Goal: Contribute content: Contribute content

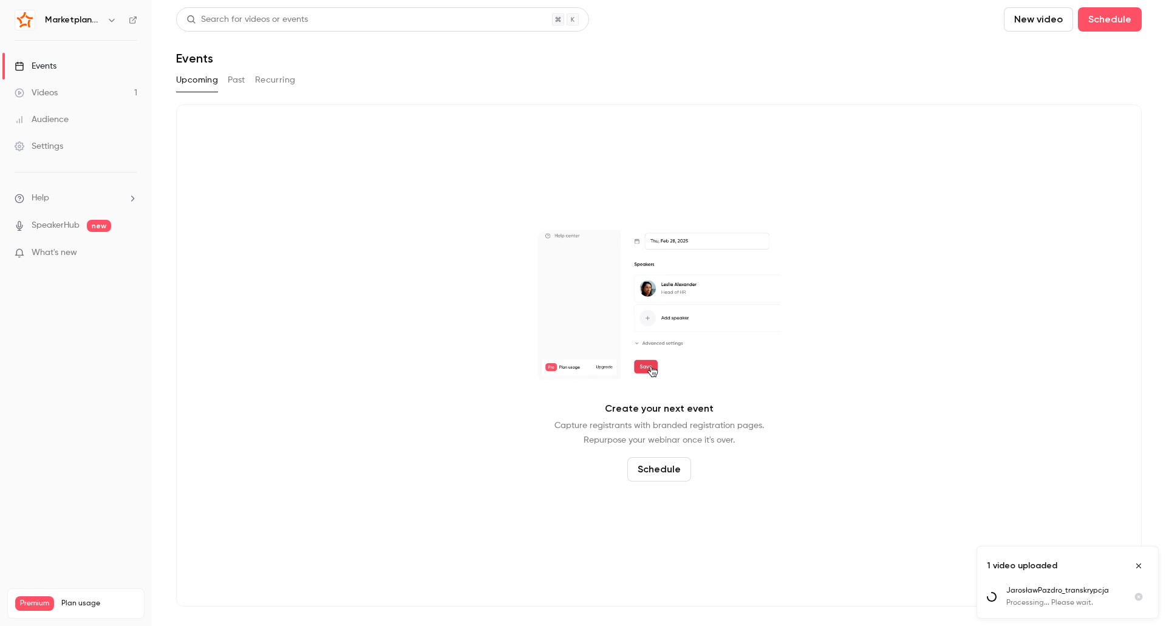
click at [45, 89] on div "Videos" at bounding box center [36, 93] width 43 height 12
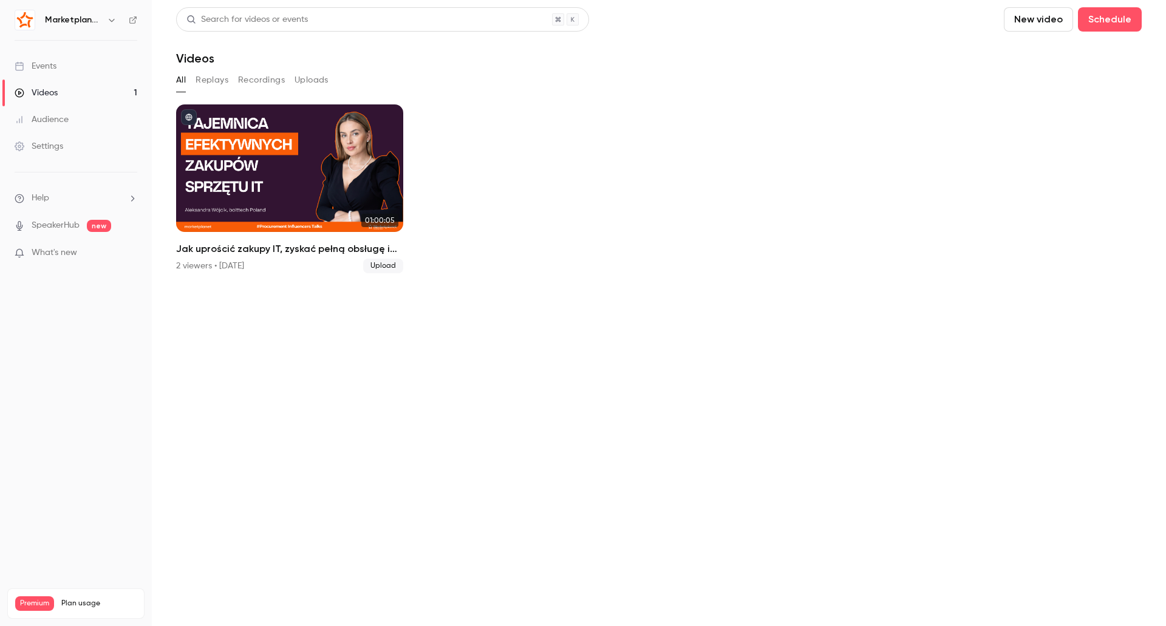
click at [295, 81] on button "Uploads" at bounding box center [312, 79] width 34 height 19
click at [259, 74] on button "Recordings" at bounding box center [261, 79] width 47 height 19
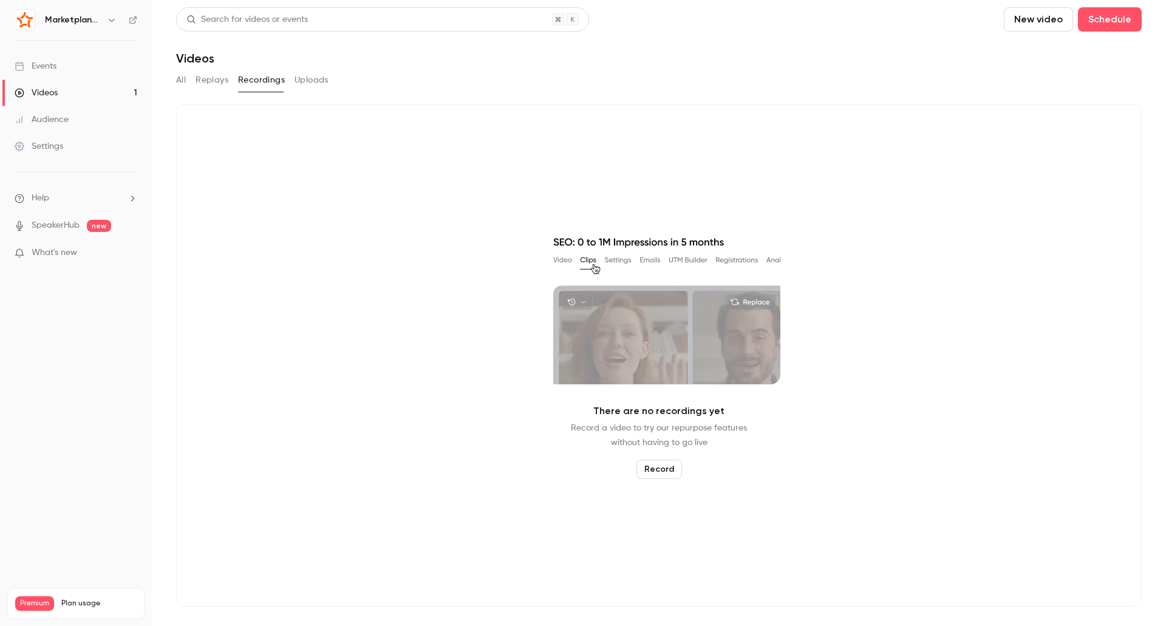
click at [212, 75] on button "Replays" at bounding box center [212, 79] width 33 height 19
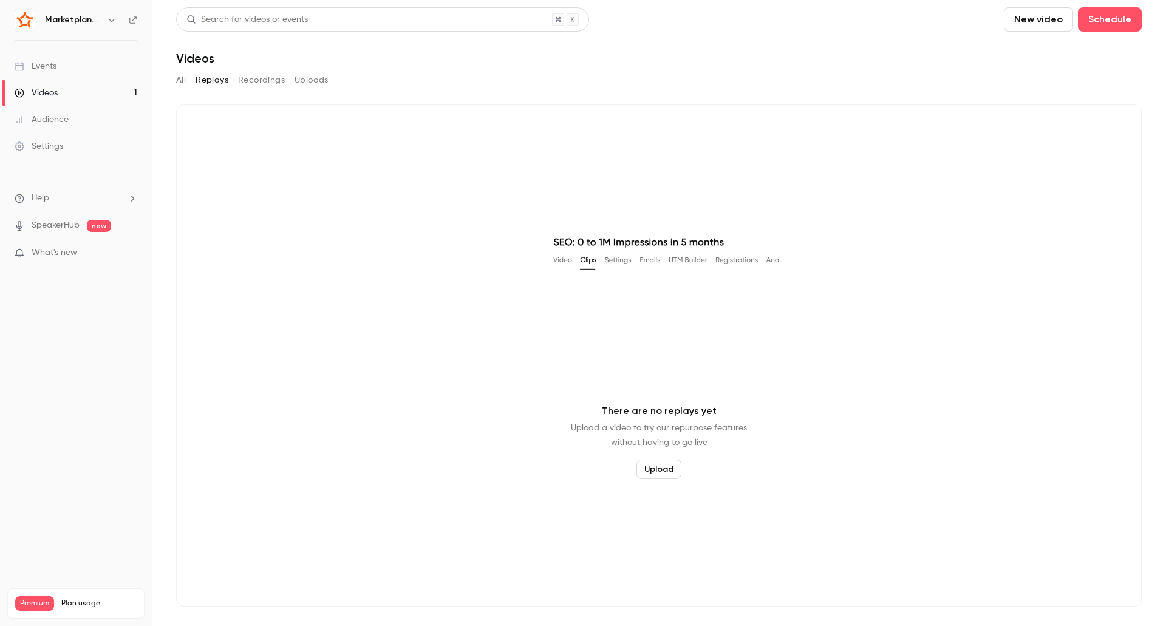
click at [184, 79] on button "All" at bounding box center [181, 79] width 10 height 19
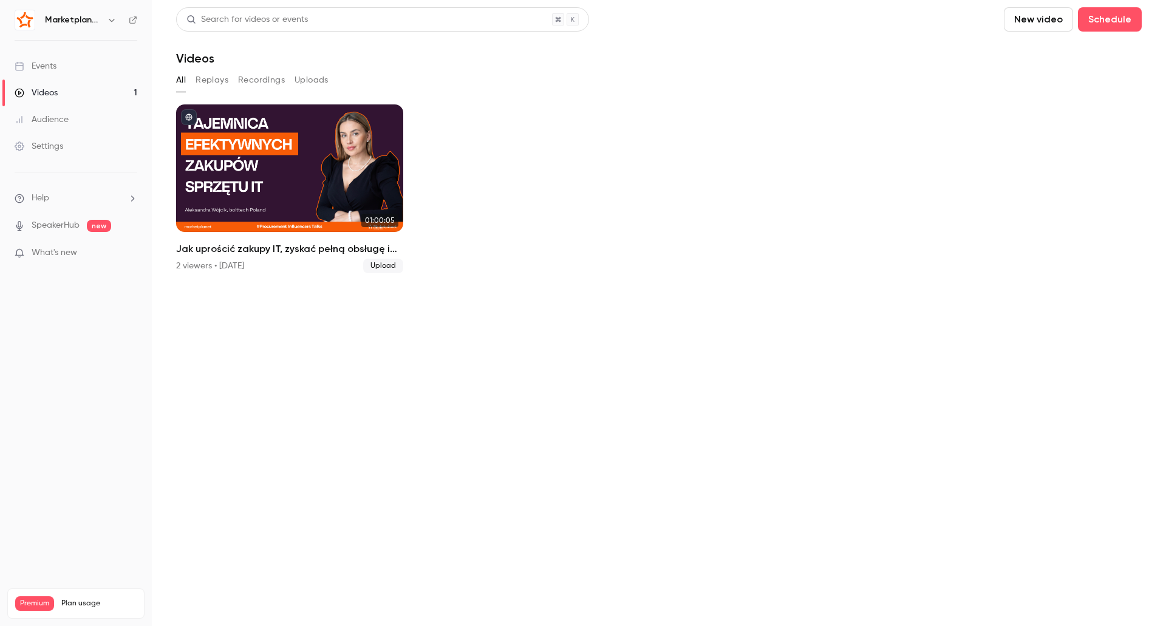
click at [321, 84] on button "Uploads" at bounding box center [312, 79] width 34 height 19
click at [79, 91] on link "Videos 1" at bounding box center [76, 93] width 152 height 27
click at [48, 73] on link "Events" at bounding box center [76, 66] width 152 height 27
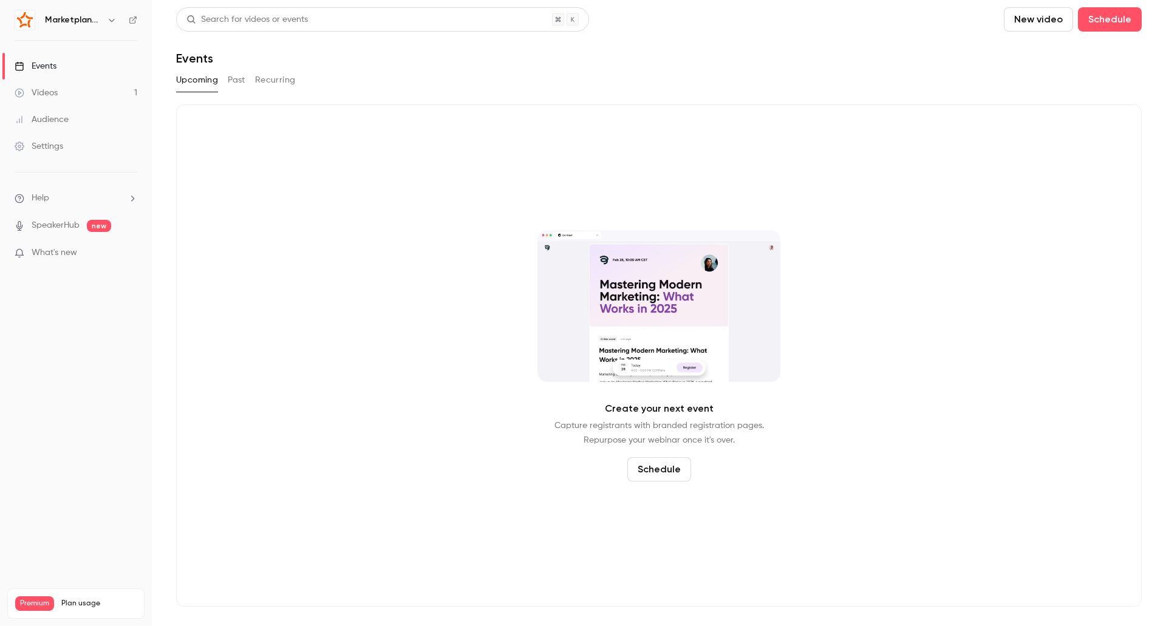
click at [52, 84] on link "Videos 1" at bounding box center [76, 93] width 152 height 27
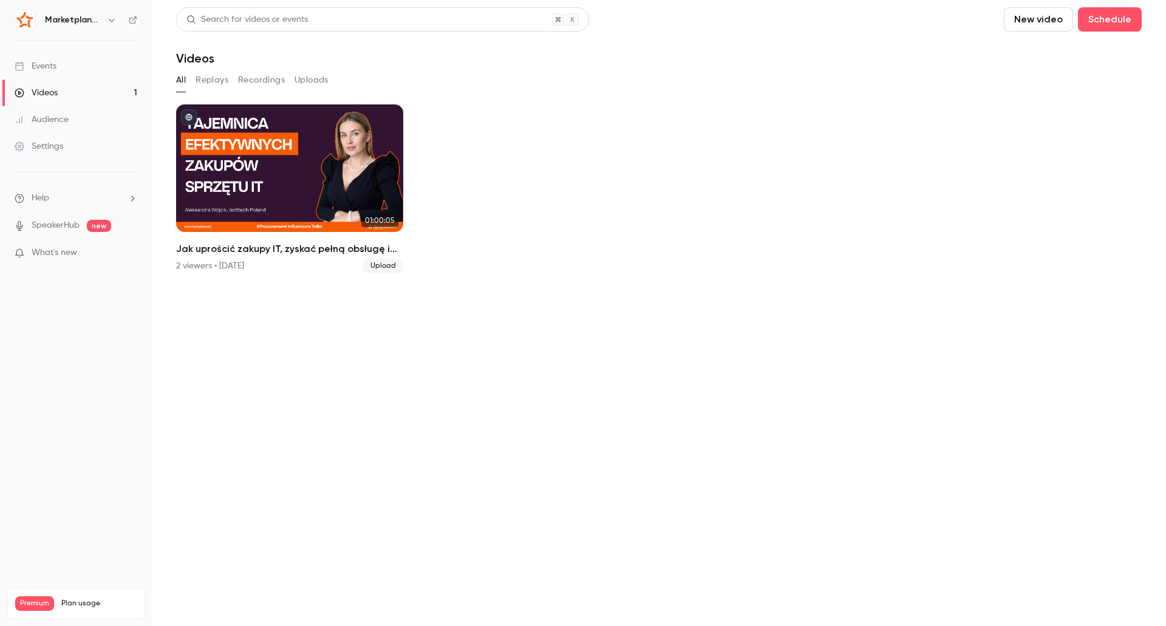
click at [215, 81] on button "Replays" at bounding box center [212, 79] width 33 height 19
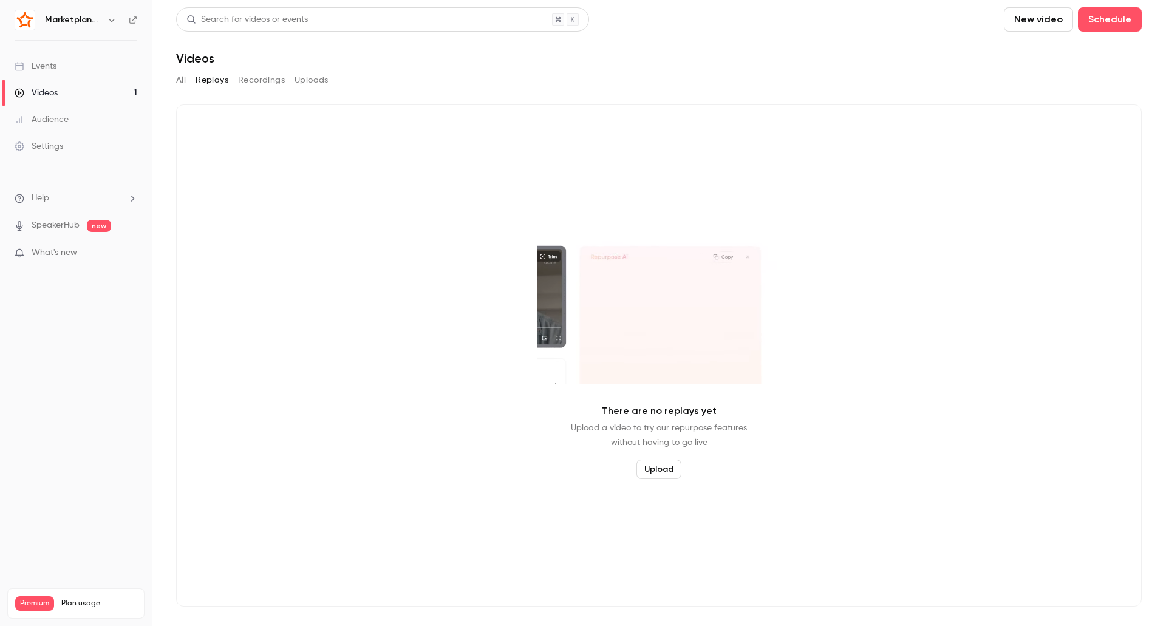
click at [255, 82] on button "Recordings" at bounding box center [261, 79] width 47 height 19
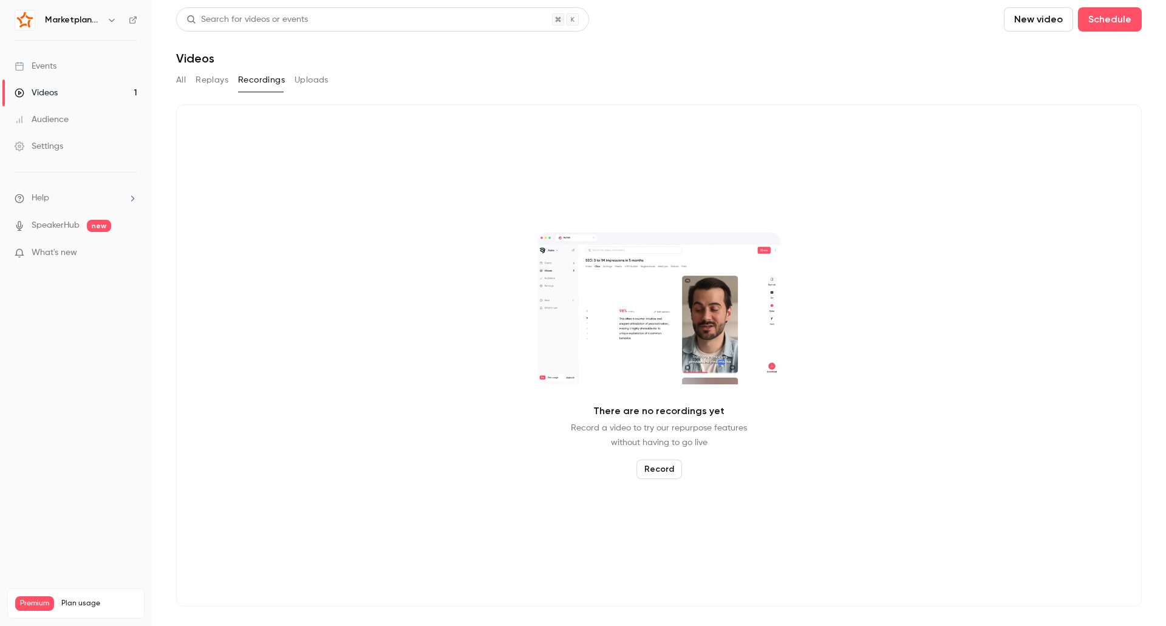
click at [296, 84] on button "Uploads" at bounding box center [312, 79] width 34 height 19
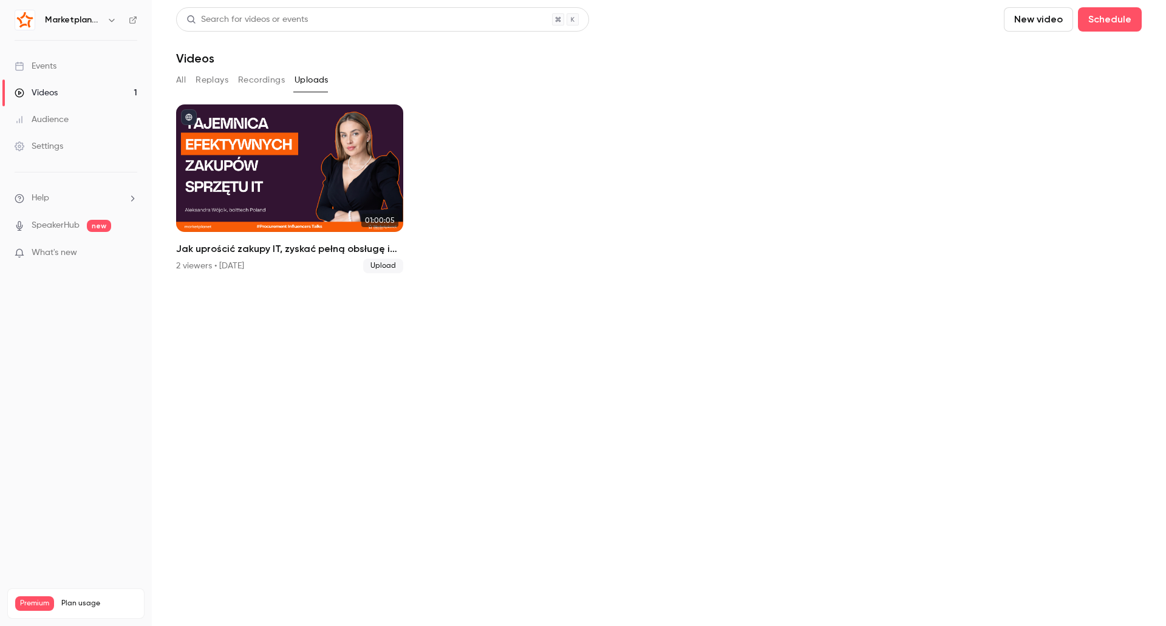
click at [185, 81] on button "All" at bounding box center [181, 79] width 10 height 19
click at [181, 84] on button "All" at bounding box center [181, 79] width 10 height 19
click at [1045, 21] on button "New video" at bounding box center [1038, 19] width 69 height 24
click at [1025, 79] on li "Upload" at bounding box center [1073, 85] width 131 height 32
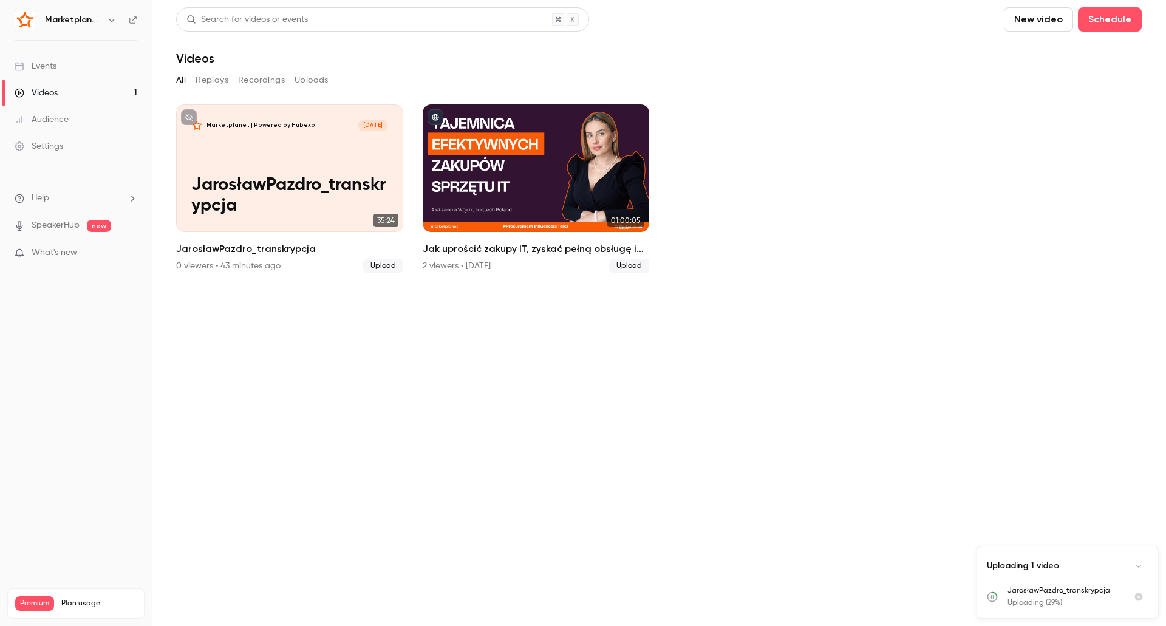
click at [1136, 597] on icon "Cancel upload" at bounding box center [1139, 598] width 8 height 8
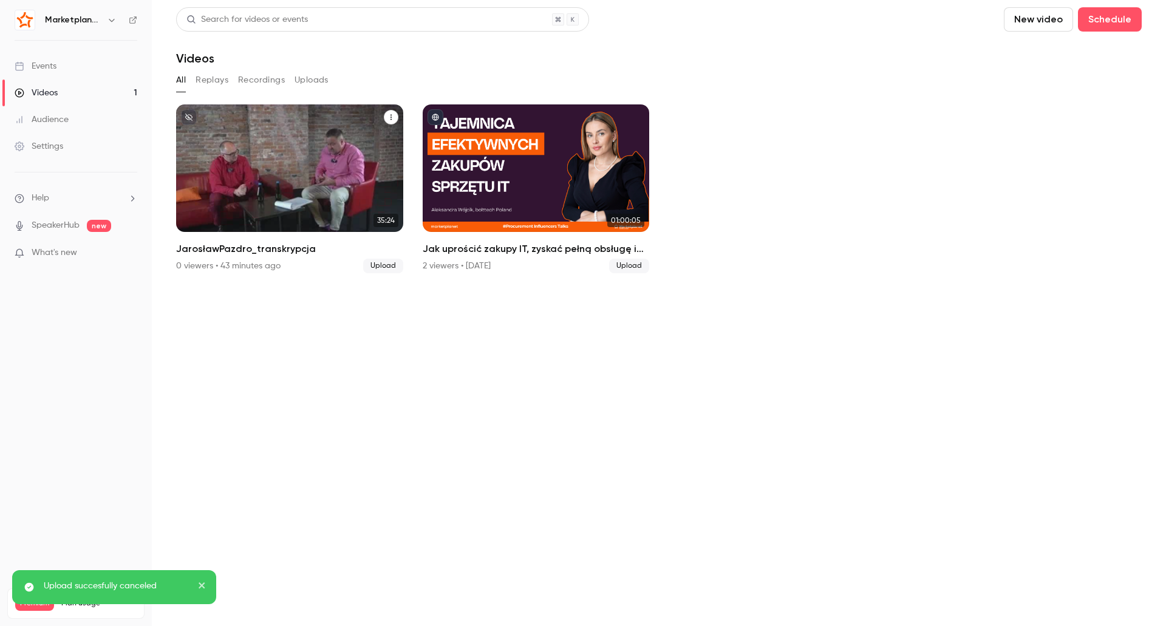
click at [278, 184] on p "JarosławPazdro_transkrypcja" at bounding box center [289, 196] width 196 height 41
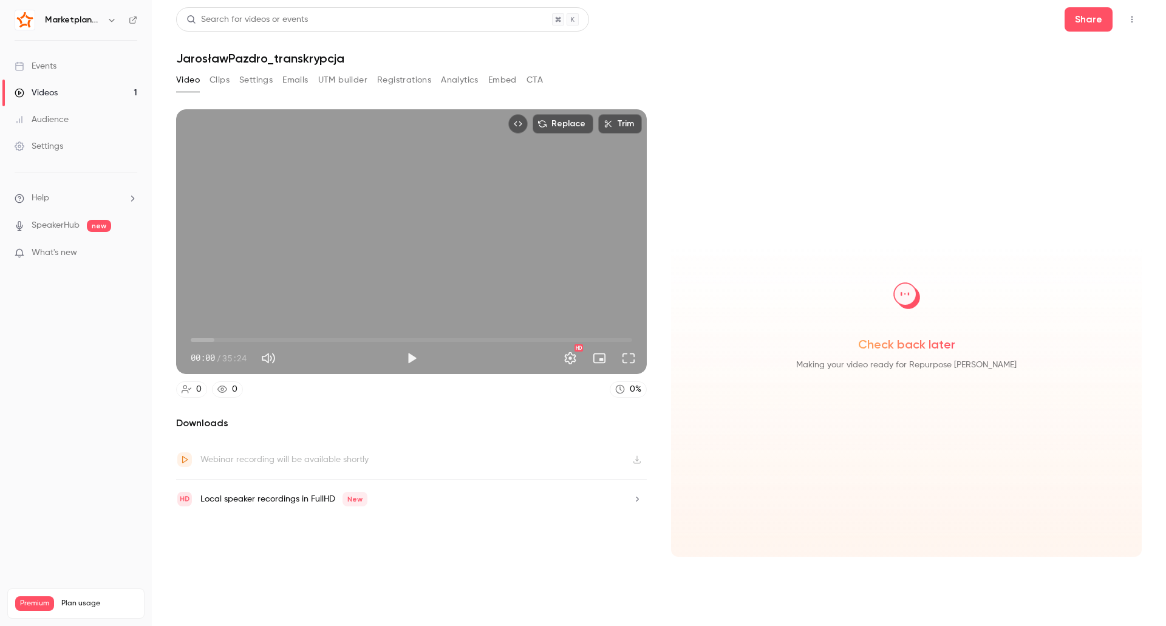
click at [314, 256] on div "Replace Trim 00:00 00:00 / 35:24 HD" at bounding box center [411, 241] width 471 height 265
click at [634, 363] on button "Full screen" at bounding box center [629, 358] width 24 height 24
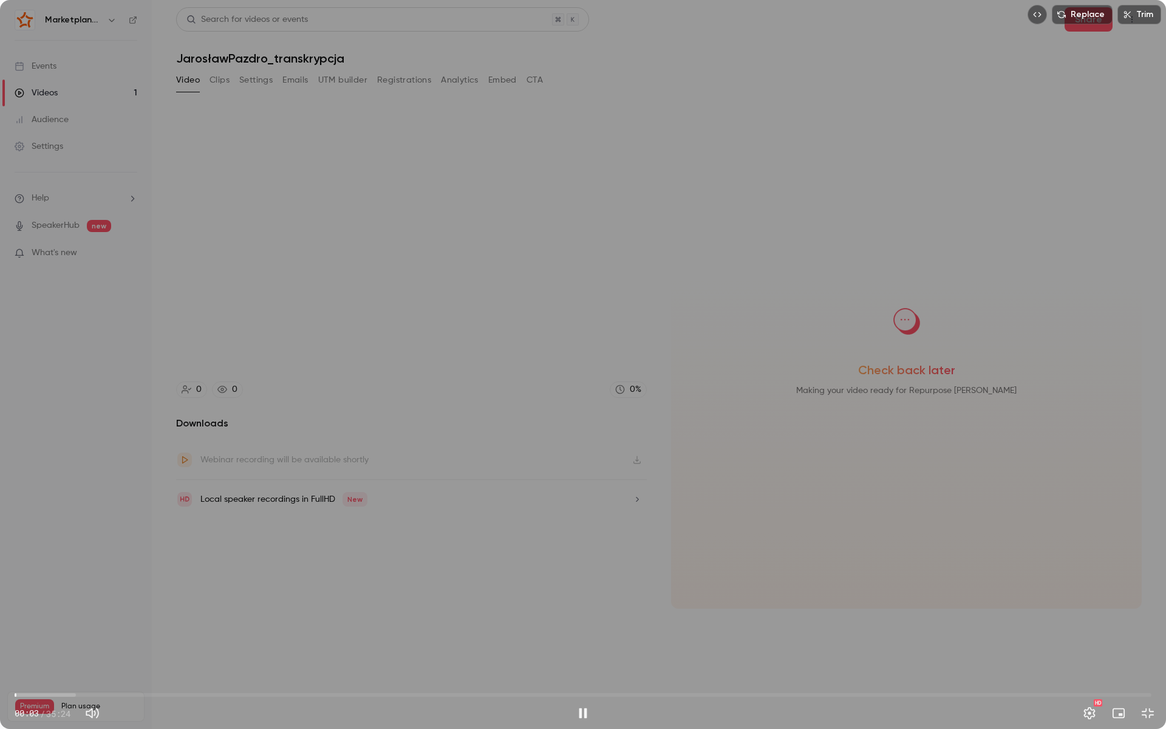
click at [63, 626] on span "00:03" at bounding box center [583, 694] width 1137 height 19
type input "*****"
click at [674, 321] on div "Replace Trim 03:12 03:12 / 35:24 HD" at bounding box center [583, 364] width 1166 height 729
click at [1147, 626] on button "Exit full screen" at bounding box center [1148, 713] width 24 height 24
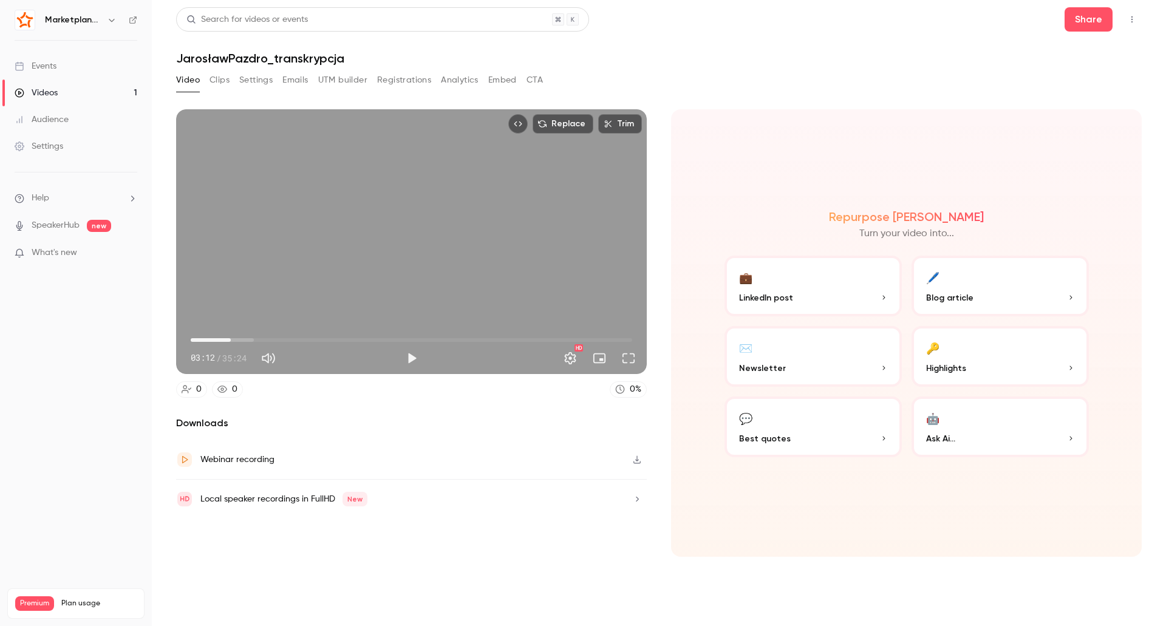
click at [41, 92] on div "Videos" at bounding box center [36, 93] width 43 height 12
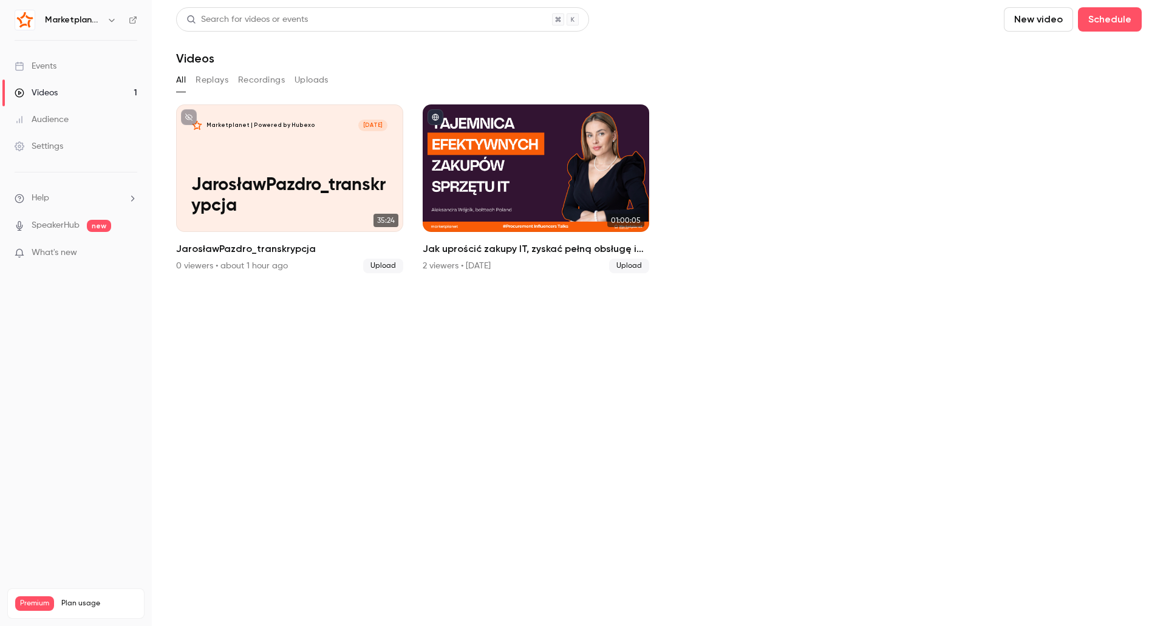
click at [1047, 18] on button "New video" at bounding box center [1038, 19] width 69 height 24
click at [1080, 83] on div "Upload" at bounding box center [1083, 84] width 92 height 12
